Goal: Use online tool/utility: Utilize a website feature to perform a specific function

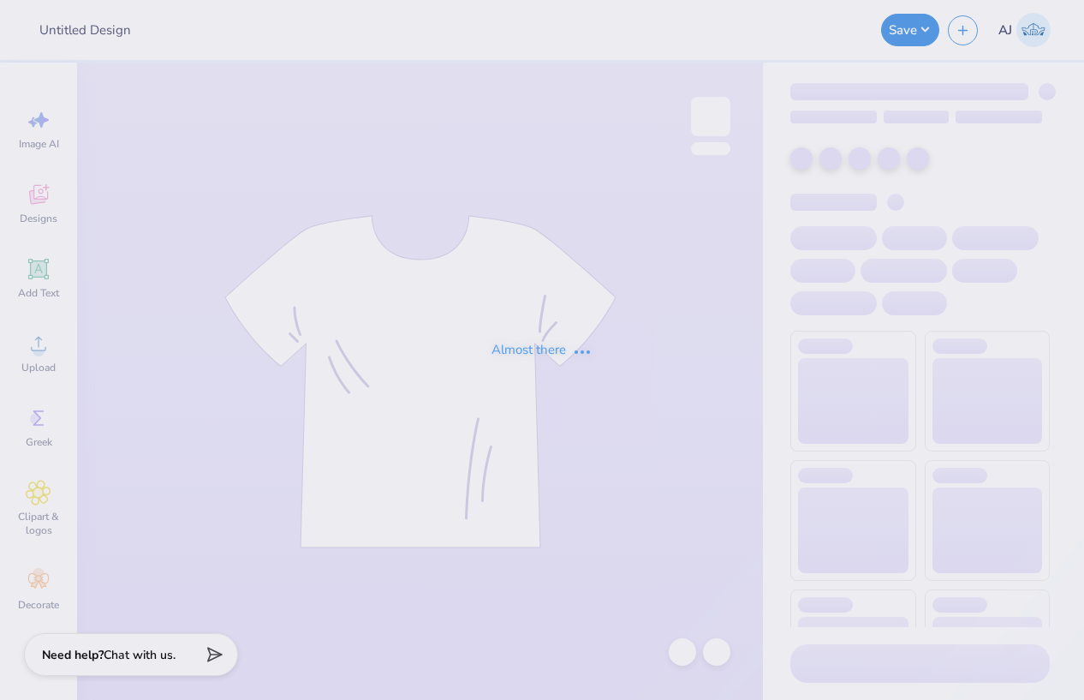
type input "Vista Horizon 2025"
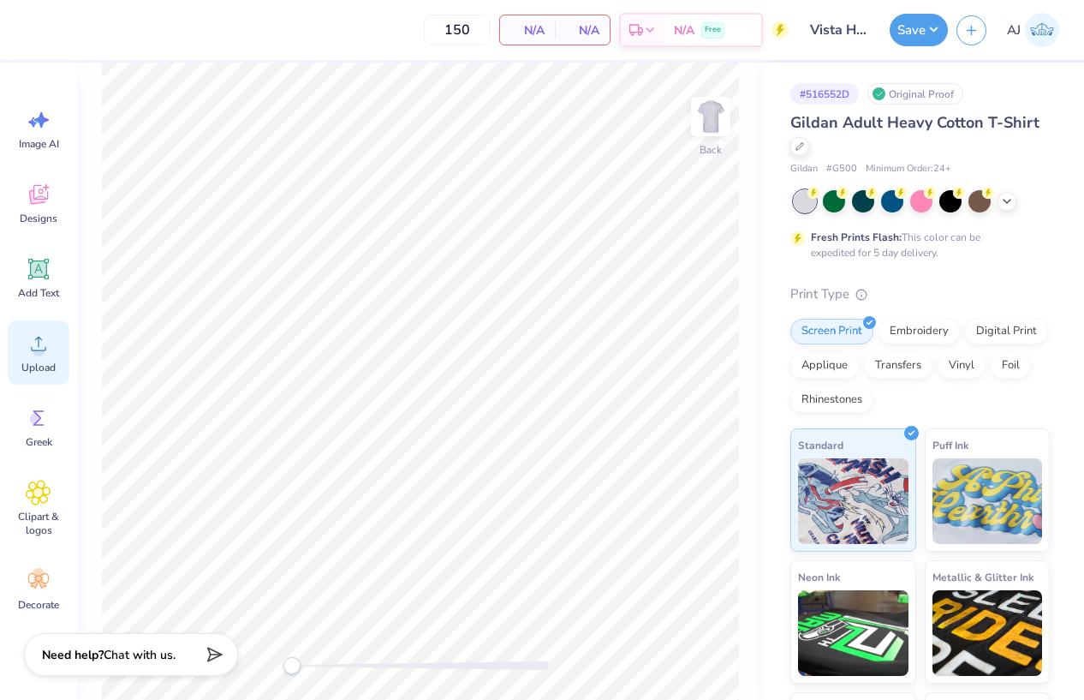
click at [39, 365] on span "Upload" at bounding box center [38, 368] width 34 height 14
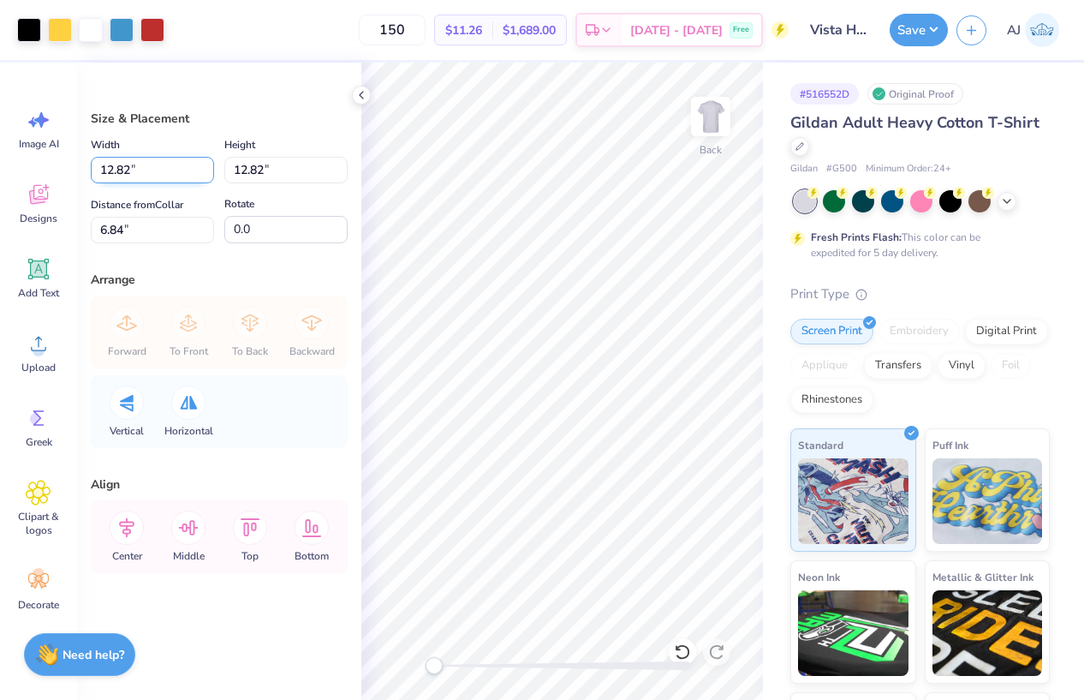
click at [128, 162] on input "12.82" at bounding box center [152, 170] width 123 height 27
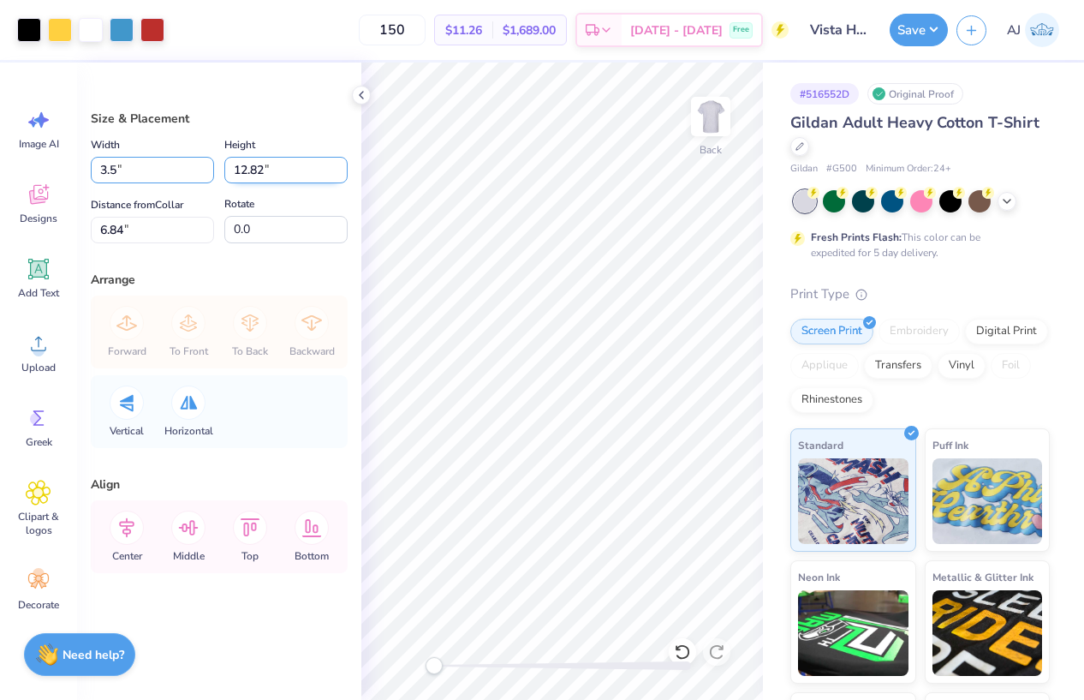
type input "3.50"
type input "11.50"
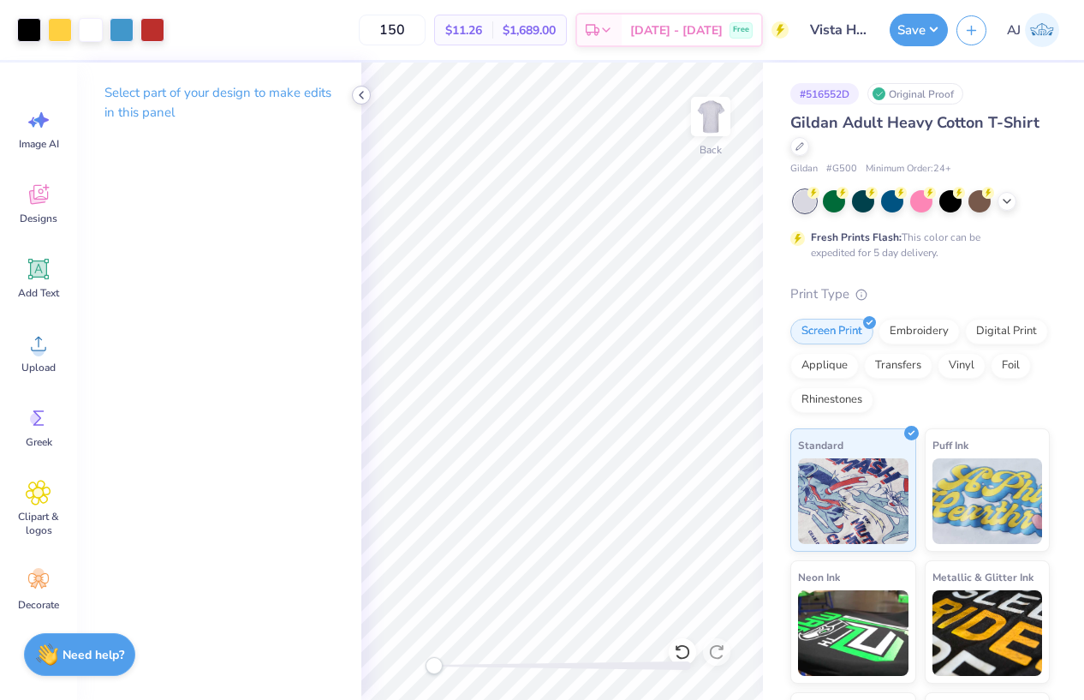
click at [369, 98] on div at bounding box center [361, 95] width 19 height 19
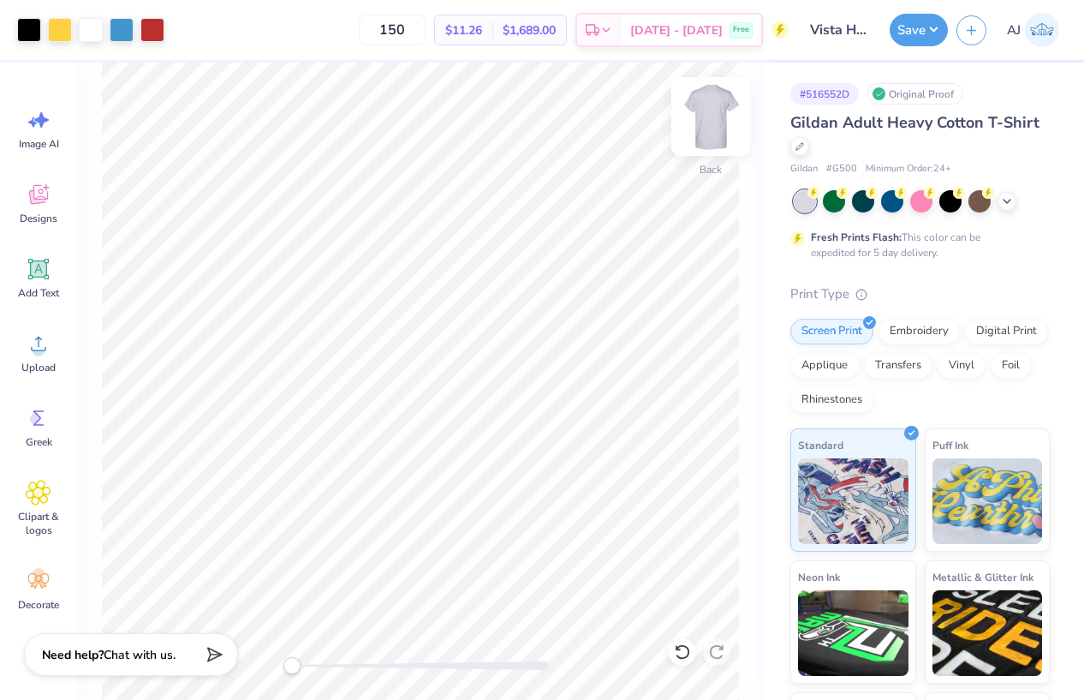
click at [719, 114] on img at bounding box center [711, 116] width 69 height 69
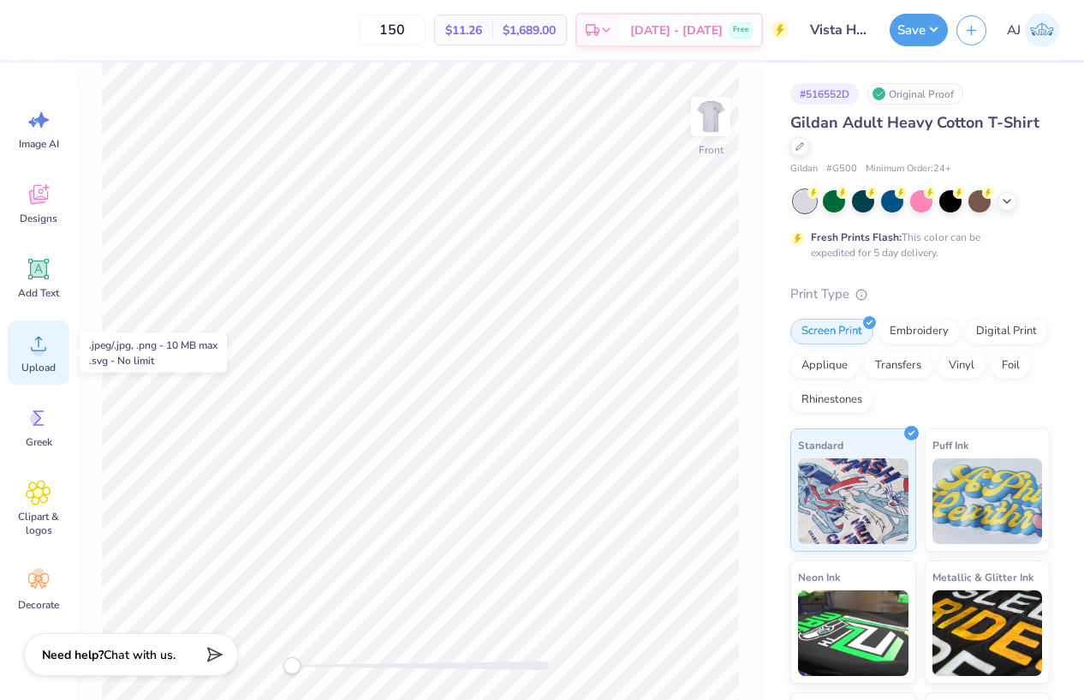
click at [34, 340] on icon at bounding box center [39, 344] width 26 height 26
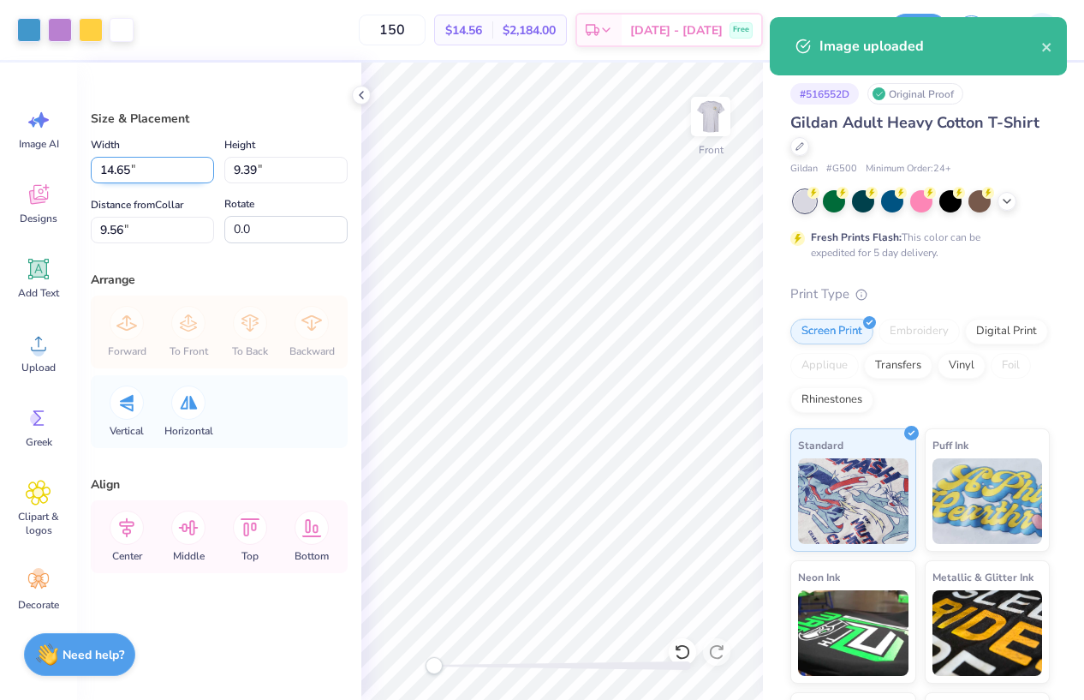
click at [116, 164] on input "14.65" at bounding box center [152, 170] width 123 height 27
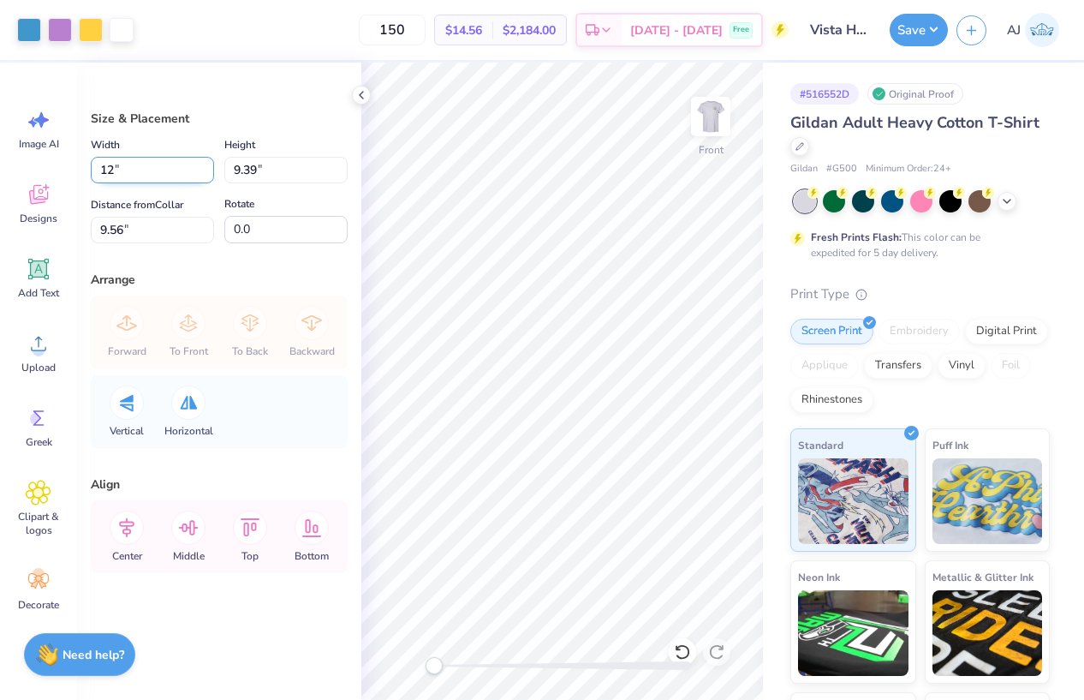
type input "12.00"
type input "7.69"
type input "10.40"
click at [128, 523] on icon at bounding box center [127, 527] width 34 height 34
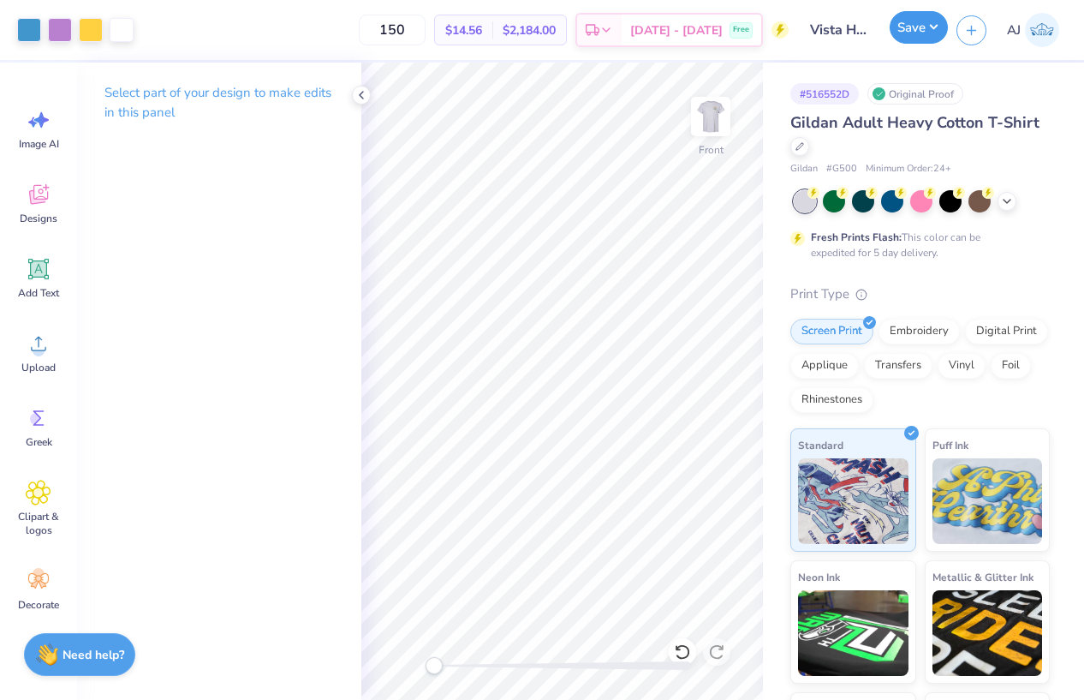
click at [936, 28] on button "Save" at bounding box center [919, 27] width 58 height 33
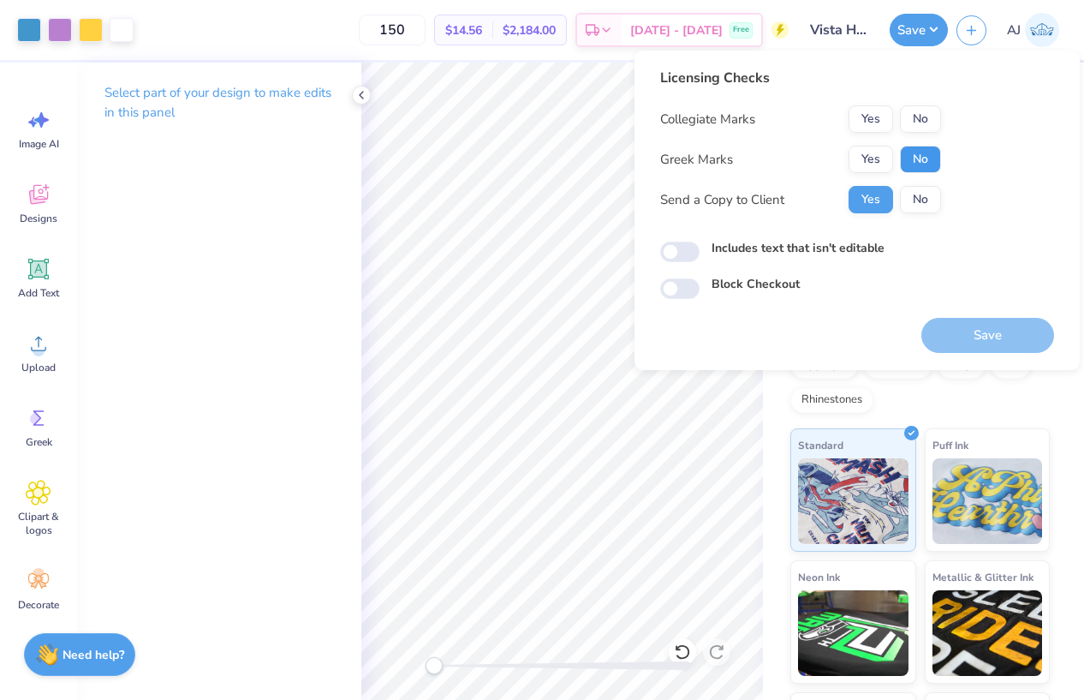
click at [926, 158] on button "No" at bounding box center [920, 159] width 41 height 27
click at [685, 249] on input "Includes text that isn't editable" at bounding box center [679, 252] width 39 height 21
checkbox input "true"
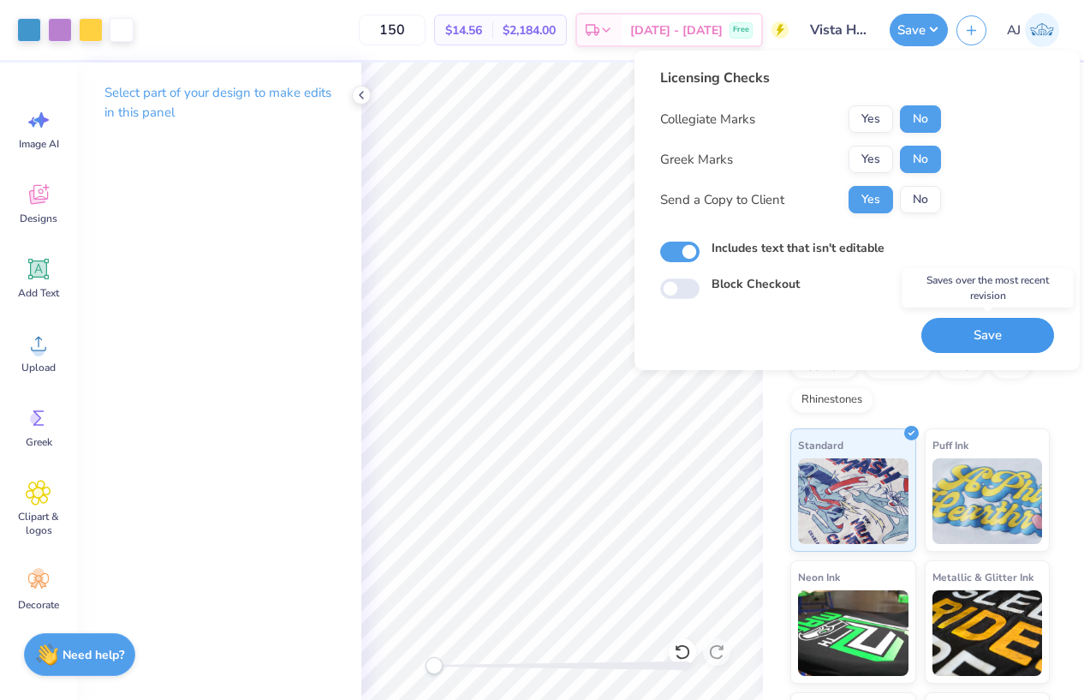
click at [978, 325] on button "Save" at bounding box center [988, 335] width 133 height 35
